Goal: Book appointment/travel/reservation

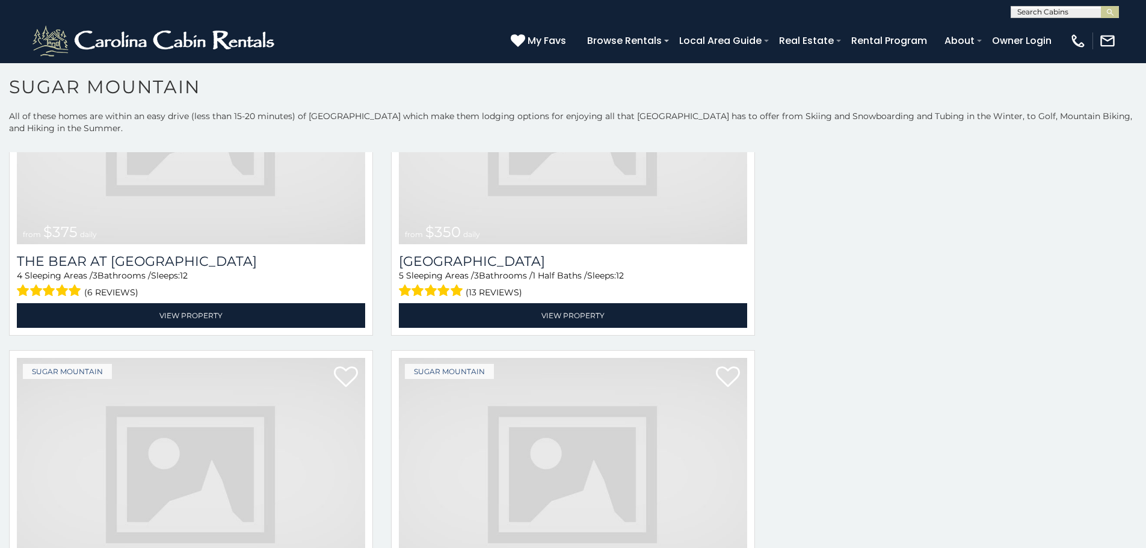
scroll to position [35, 0]
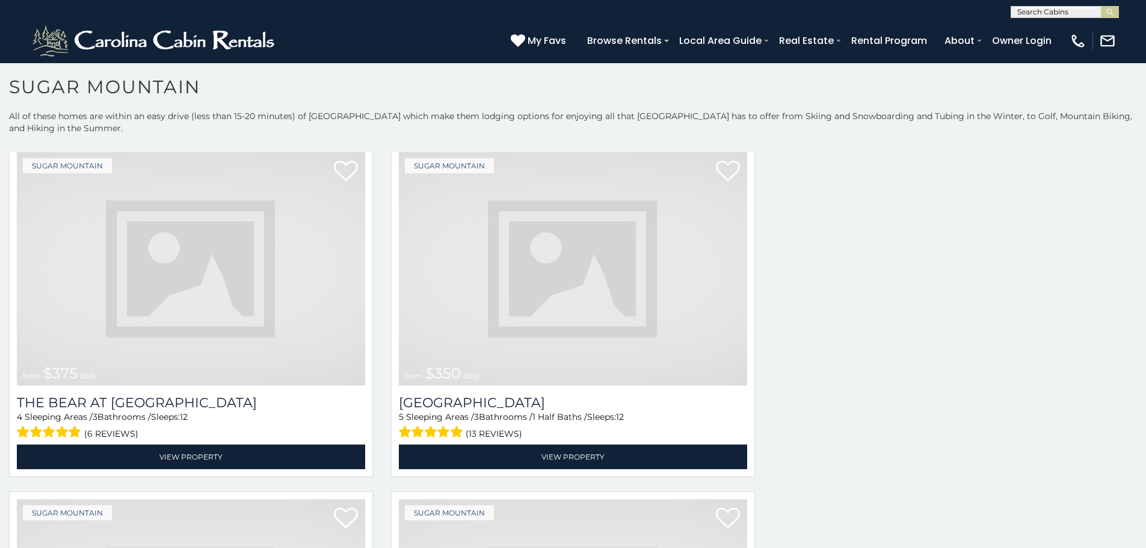
click at [662, 205] on img at bounding box center [573, 268] width 348 height 233
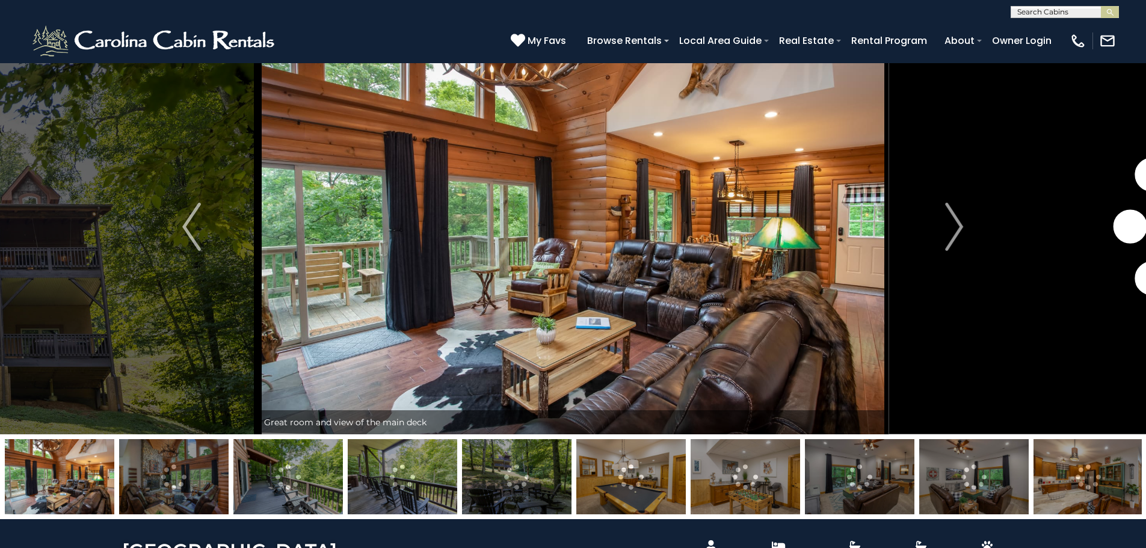
scroll to position [48, 0]
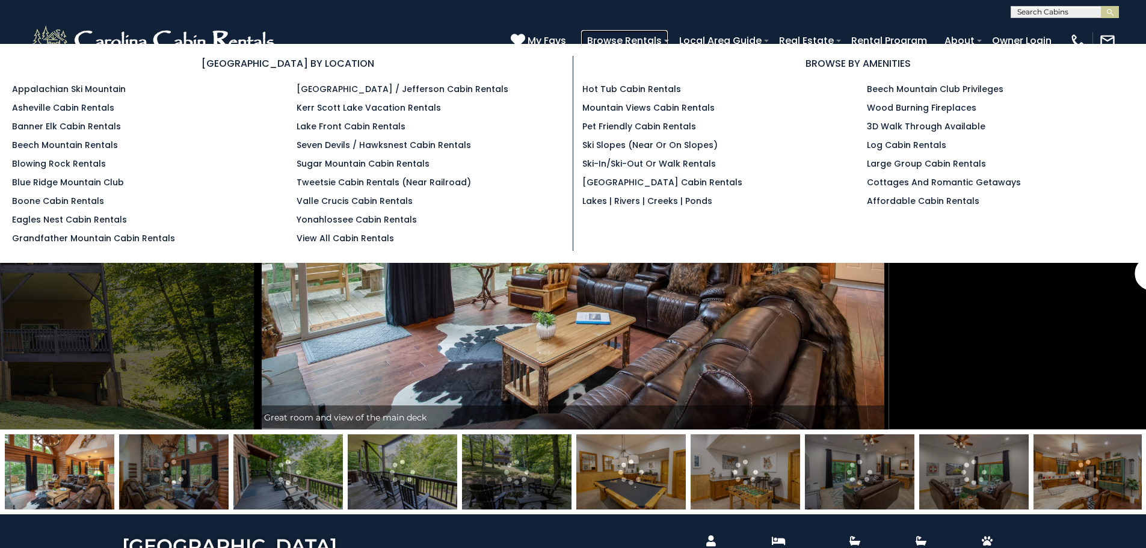
click at [668, 33] on link "Browse Rentals" at bounding box center [624, 40] width 87 height 21
